Goal: Find contact information: Obtain details needed to contact an individual or organization

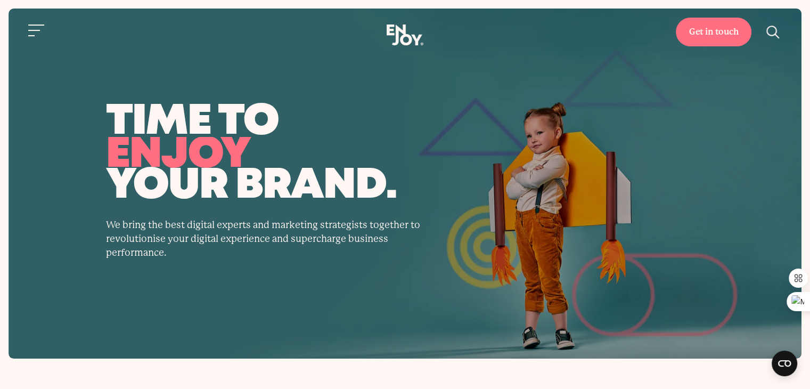
drag, startPoint x: 343, startPoint y: 20, endPoint x: 487, endPoint y: 60, distance: 149.9
click at [487, 60] on header "Get in touch Home Services Work About" at bounding box center [405, 30] width 810 height 61
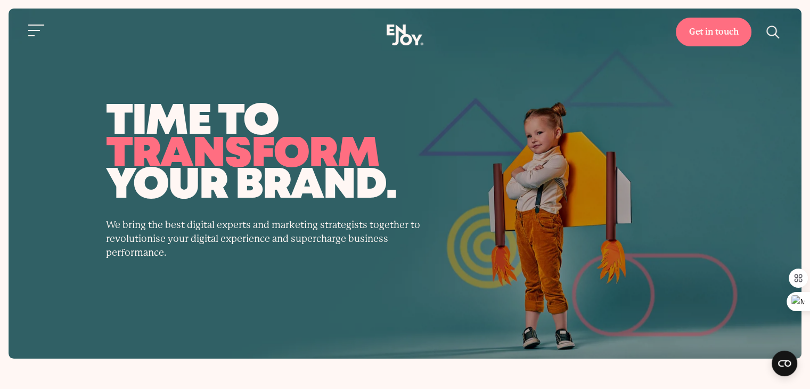
click at [384, 22] on header "Get in touch Home Services Work About" at bounding box center [405, 30] width 810 height 61
click at [409, 41] on use at bounding box center [405, 35] width 37 height 21
